Goal: Transaction & Acquisition: Book appointment/travel/reservation

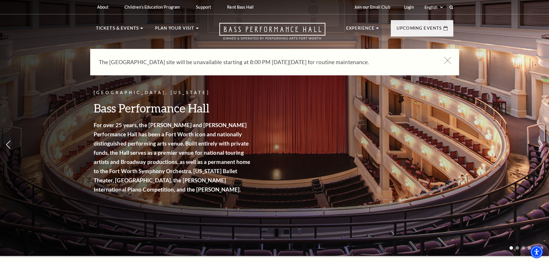
click at [447, 60] on icon at bounding box center [447, 60] width 7 height 7
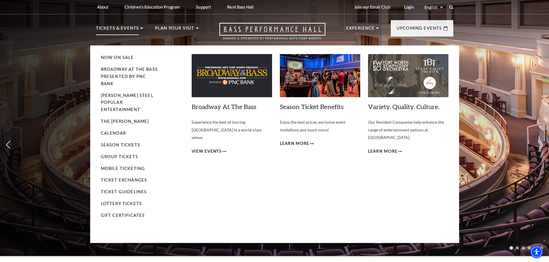
click at [321, 72] on img at bounding box center [320, 75] width 80 height 43
click at [234, 78] on img at bounding box center [232, 75] width 80 height 43
click at [135, 74] on link "Broadway At The Bass presented by PNC Bank" at bounding box center [129, 76] width 57 height 19
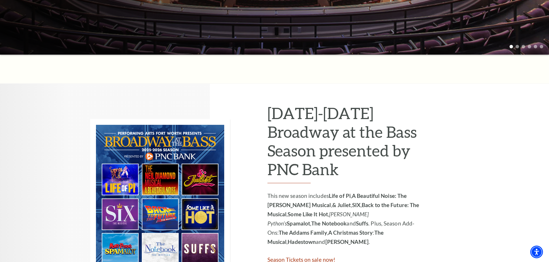
scroll to position [288, 0]
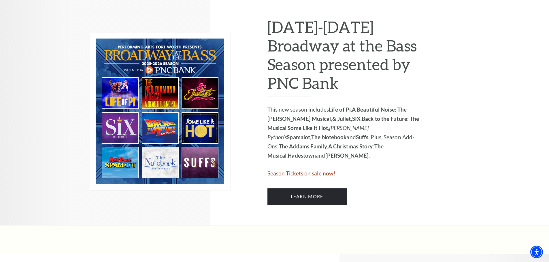
click at [127, 91] on img at bounding box center [160, 111] width 140 height 157
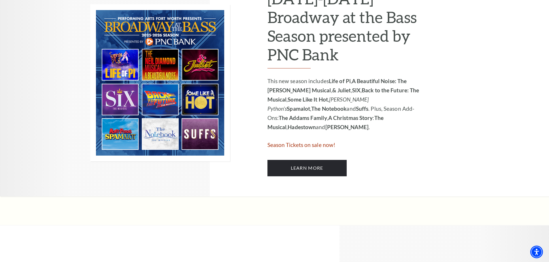
scroll to position [317, 0]
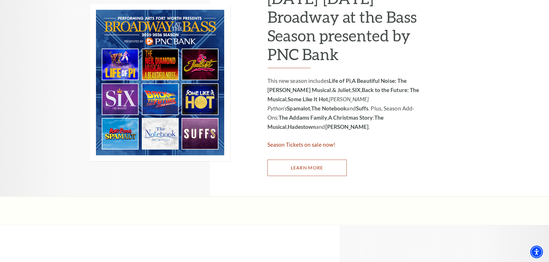
click at [302, 170] on link "Learn More" at bounding box center [306, 168] width 79 height 16
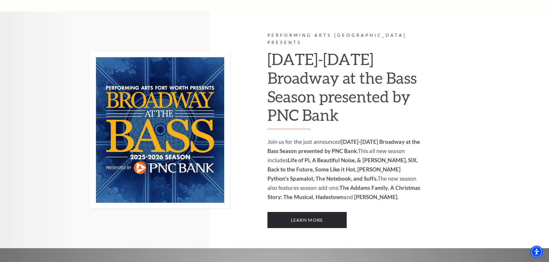
scroll to position [375, 0]
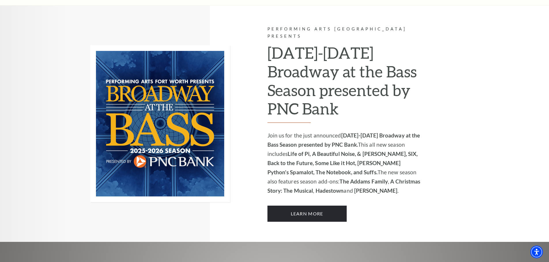
click at [155, 98] on img at bounding box center [160, 123] width 140 height 157
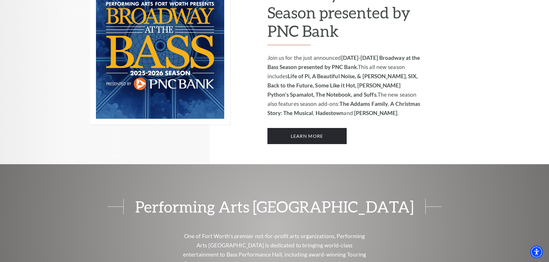
scroll to position [413, 0]
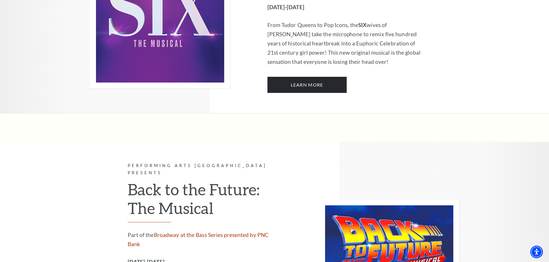
scroll to position [2246, 0]
